Goal: Book appointment/travel/reservation

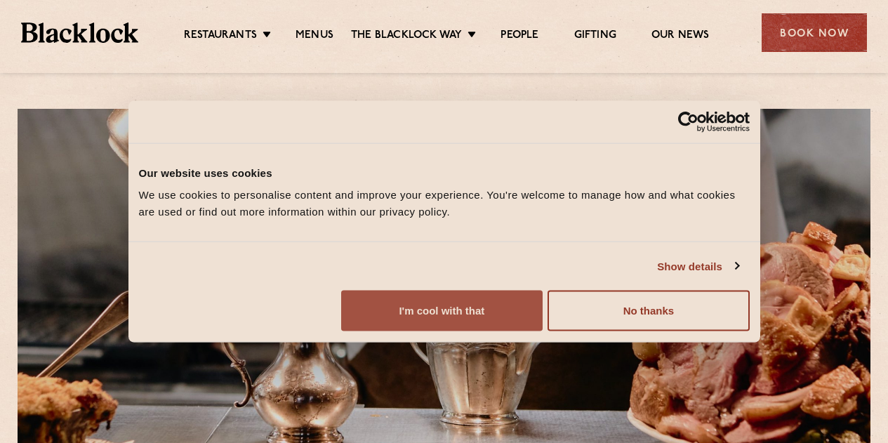
click at [543, 331] on button "I'm cool with that" at bounding box center [441, 311] width 201 height 41
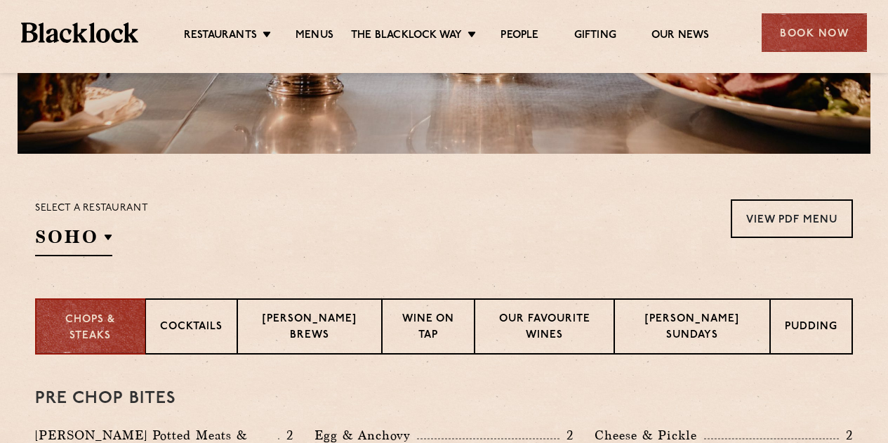
scroll to position [352, 0]
click at [206, 325] on p "Cocktails" at bounding box center [191, 328] width 62 height 18
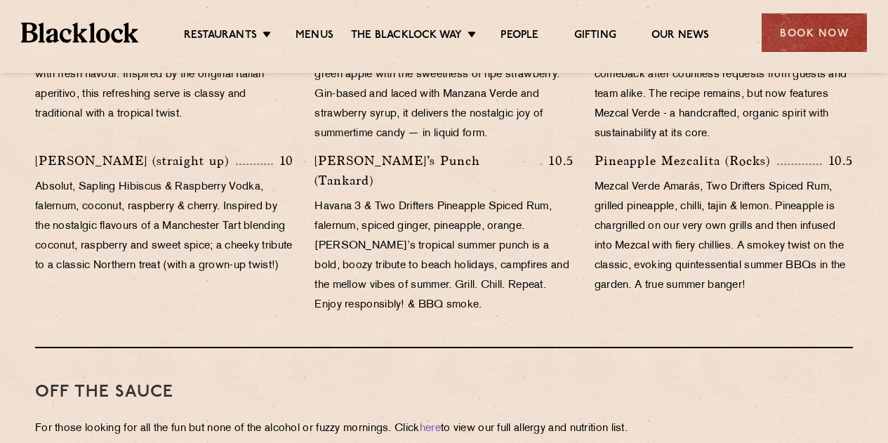
scroll to position [1138, 0]
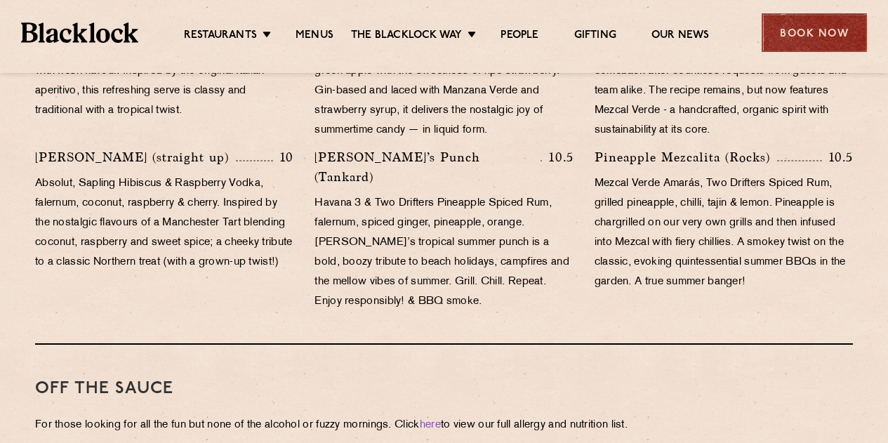
click at [811, 41] on div "Book Now" at bounding box center [814, 32] width 105 height 39
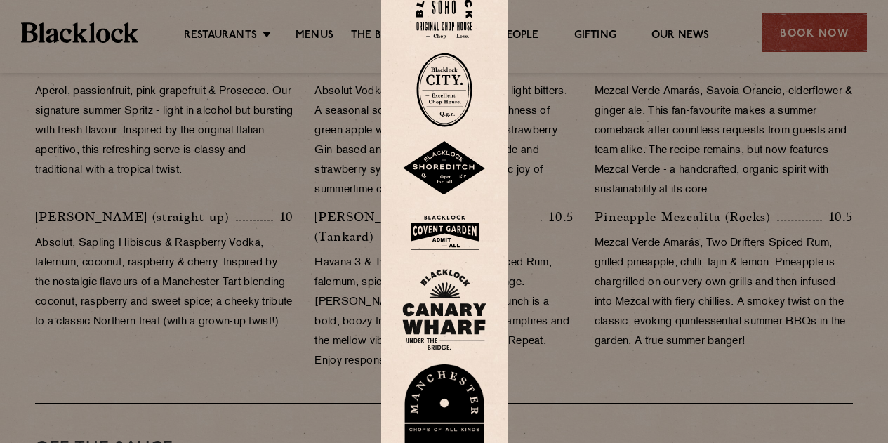
scroll to position [1077, 0]
click at [443, 15] on img at bounding box center [444, 10] width 56 height 57
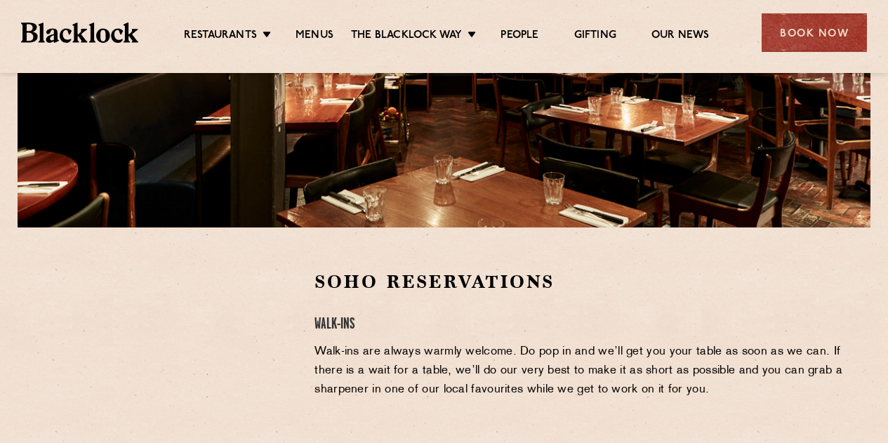
scroll to position [277, 0]
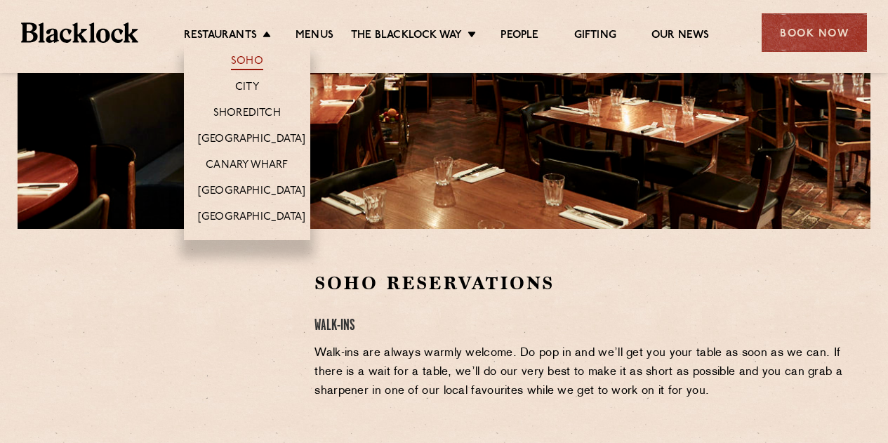
click at [253, 59] on link "Soho" at bounding box center [247, 62] width 32 height 15
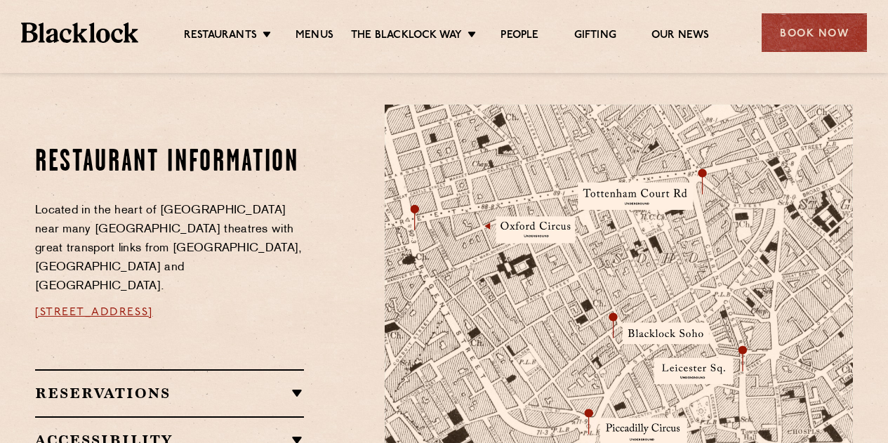
scroll to position [723, 0]
